Goal: Find contact information: Find contact information

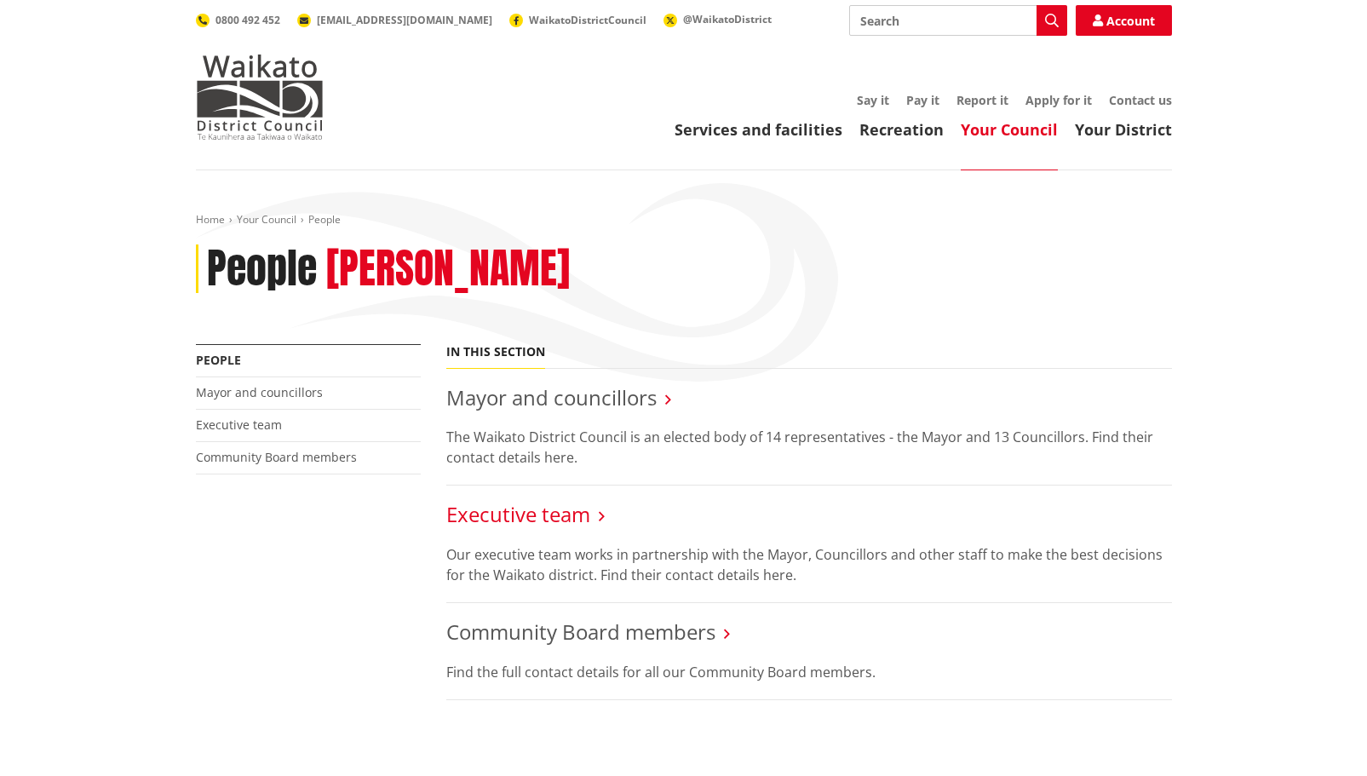
click at [540, 519] on link "Executive team" at bounding box center [518, 514] width 144 height 28
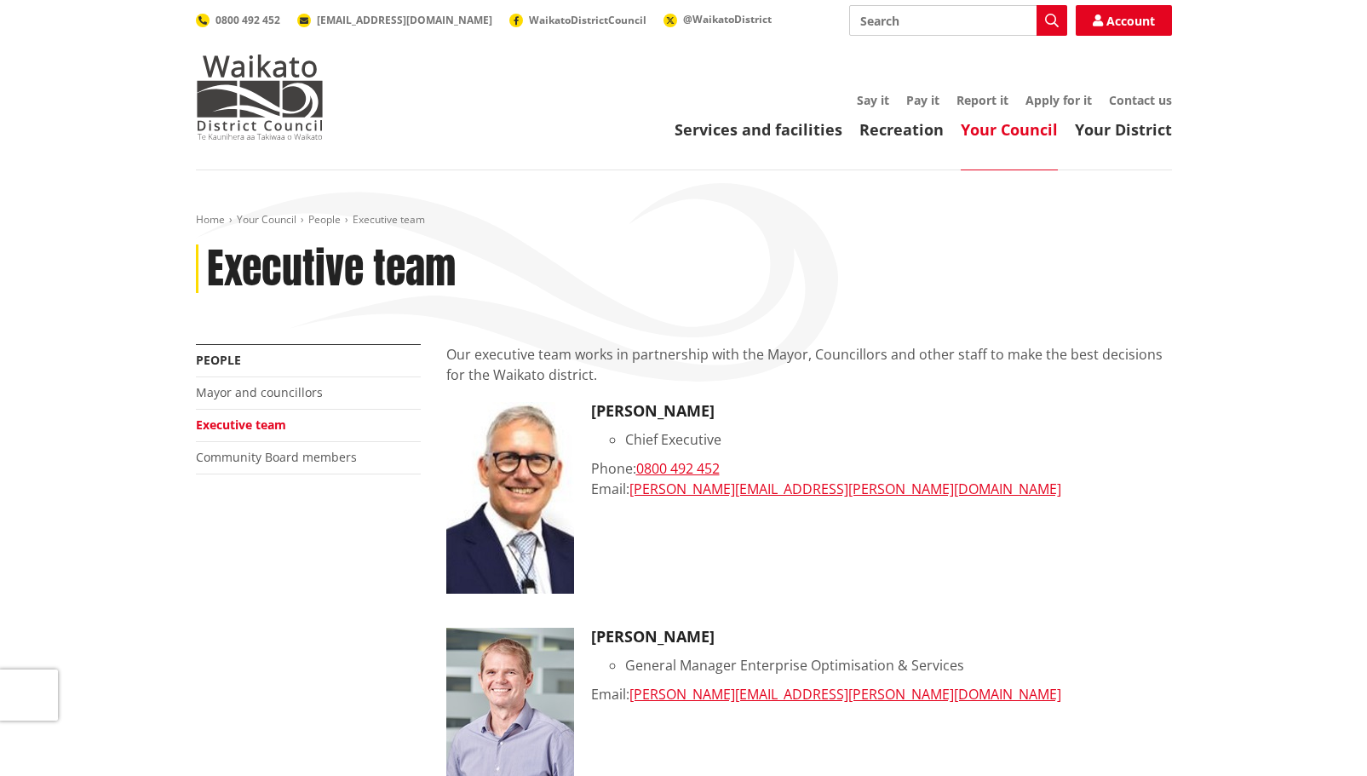
click at [980, 466] on div "Phone: [PHONE_NUMBER]" at bounding box center [881, 468] width 581 height 20
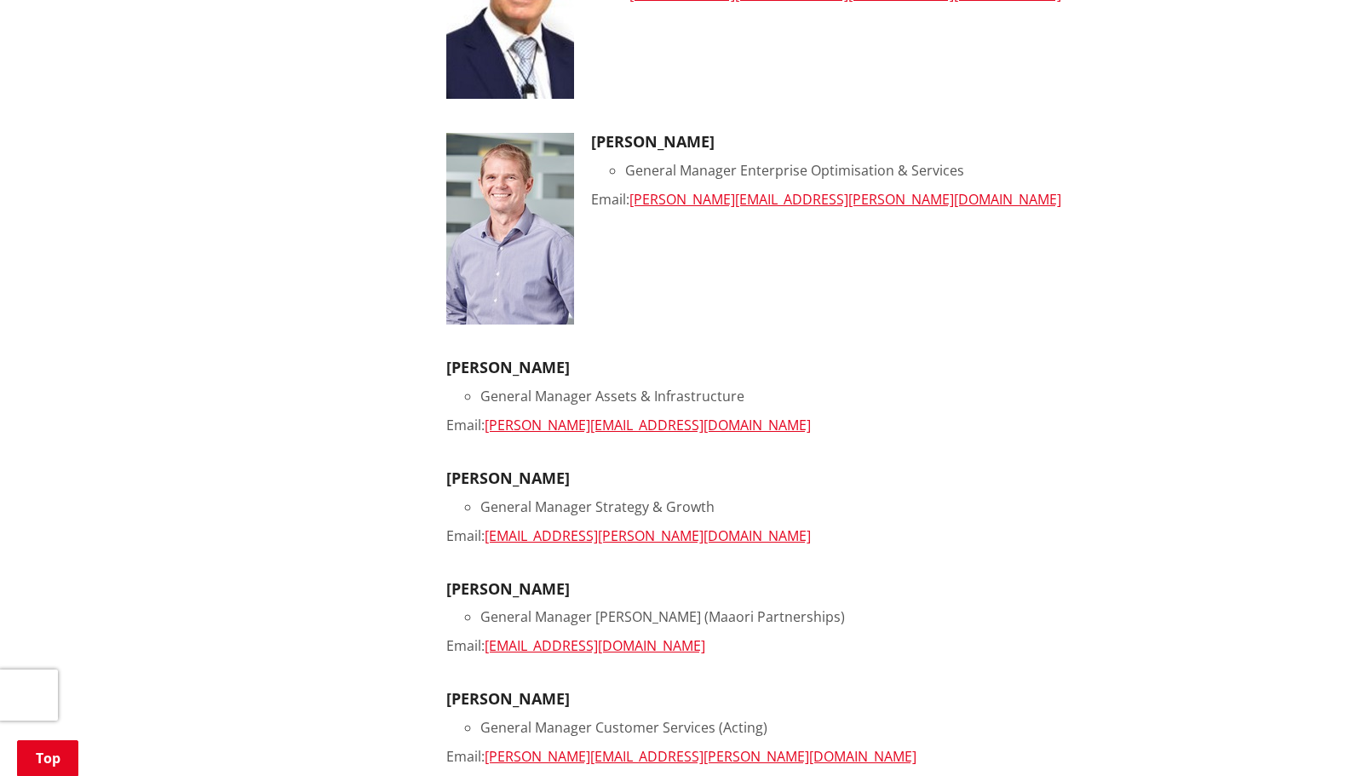
scroll to position [496, 0]
drag, startPoint x: 485, startPoint y: 646, endPoint x: 681, endPoint y: 648, distance: 195.9
click at [681, 648] on div "Email: [EMAIL_ADDRESS][DOMAIN_NAME]" at bounding box center [809, 644] width 726 height 20
copy link "[EMAIL_ADDRESS][DOMAIN_NAME]"
